Goal: Check status: Check status

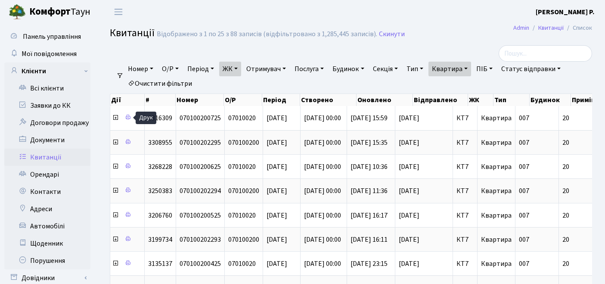
select select "25"
click at [461, 72] on link "Квартира" at bounding box center [449, 69] width 43 height 15
click at [171, 80] on link "Очистити фільтри" at bounding box center [159, 83] width 71 height 15
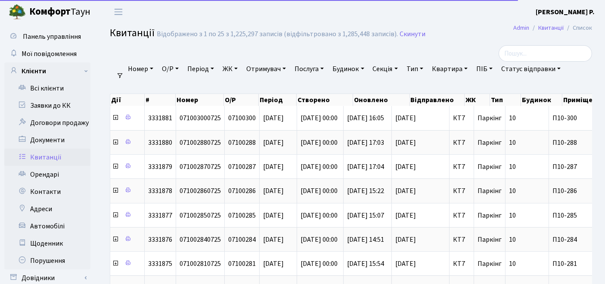
click at [233, 66] on link "ЖК" at bounding box center [230, 69] width 22 height 15
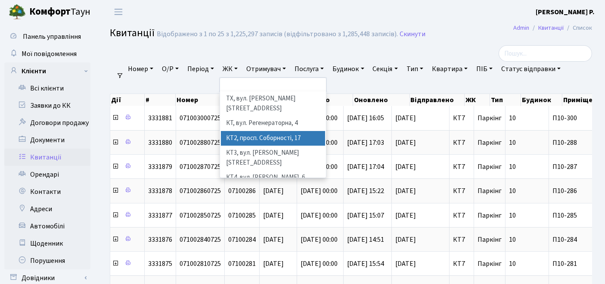
click at [252, 131] on li "КТ2, просп. Соборності, 17" at bounding box center [273, 138] width 105 height 15
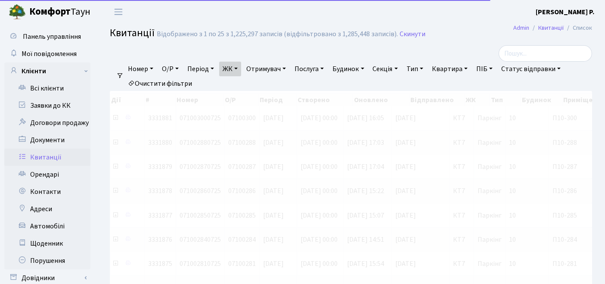
click at [446, 65] on link "Квартира" at bounding box center [449, 69] width 43 height 15
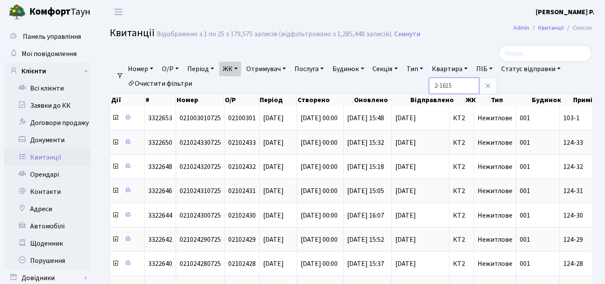
type input "2-1615"
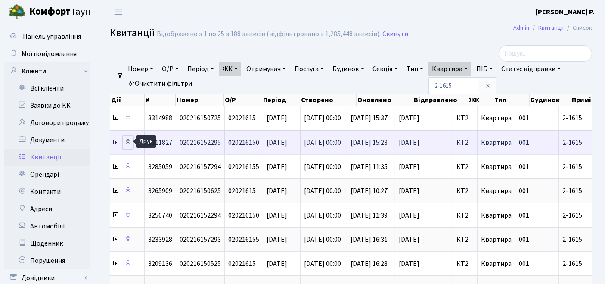
click at [129, 142] on icon at bounding box center [128, 142] width 6 height 6
